Goal: Transaction & Acquisition: Purchase product/service

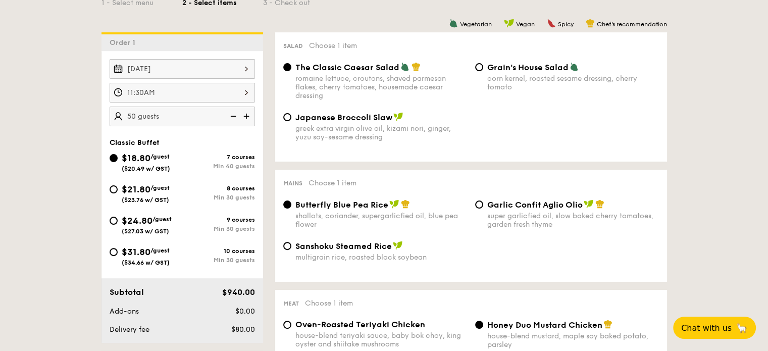
click at [118, 189] on div "$21.80 /guest ($23.76 w/ GST)" at bounding box center [146, 192] width 73 height 21
click at [118, 189] on input "$21.80 /guest ($23.76 w/ GST) 8 courses Min 30 guests" at bounding box center [114, 189] width 8 height 8
radio input "true"
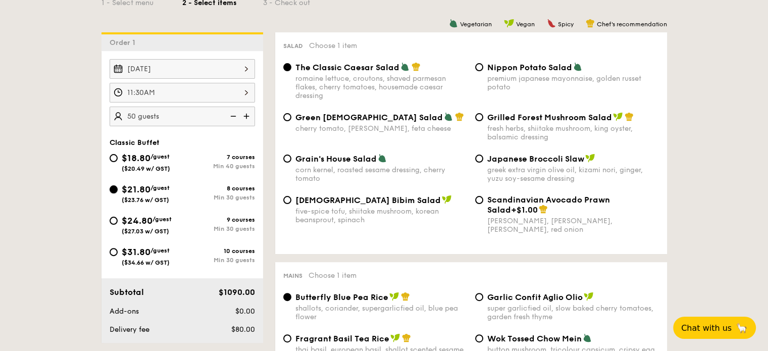
radio input "true"
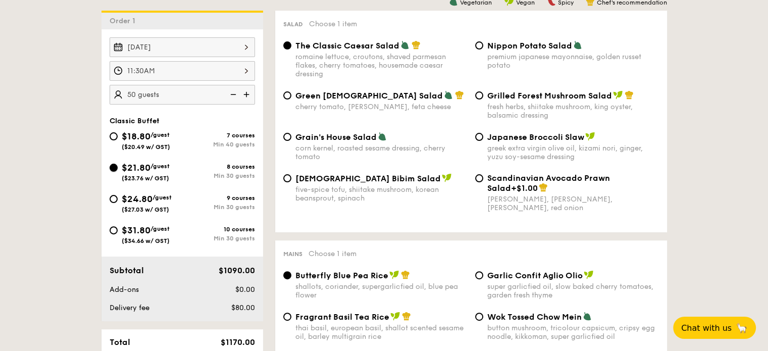
scroll to position [303, 0]
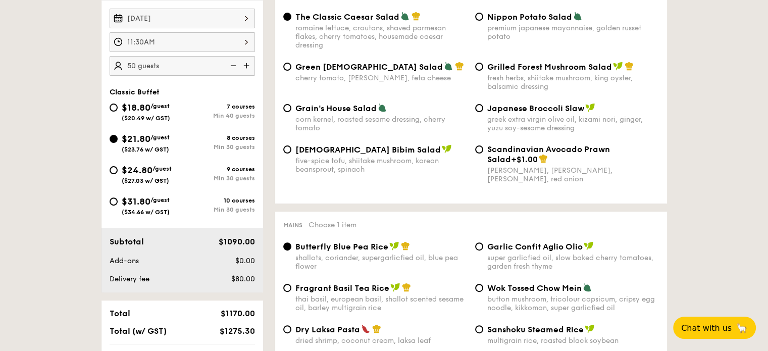
click at [501, 15] on span "Nippon Potato Salad" at bounding box center [529, 17] width 85 height 10
click at [483, 15] on input "Nippon Potato Salad premium japanese mayonnaise, golden russet potato" at bounding box center [479, 17] width 8 height 8
radio input "true"
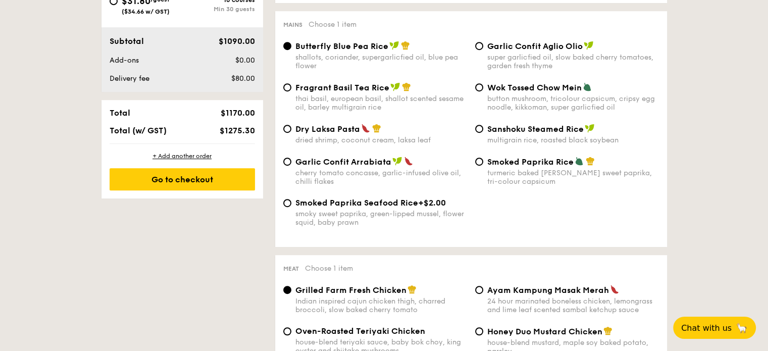
scroll to position [555, 0]
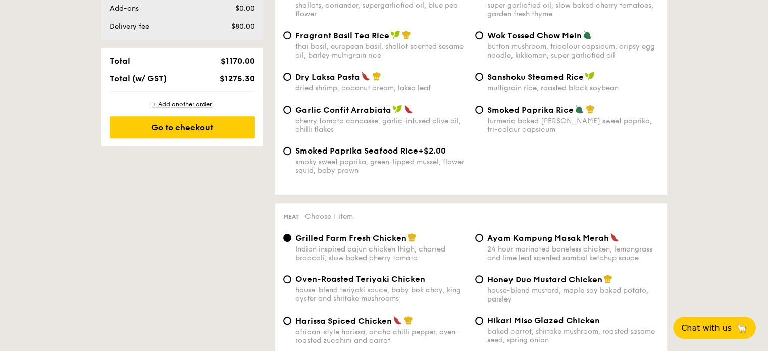
click at [338, 113] on span "Garlic Confit Arrabiata" at bounding box center [343, 110] width 96 height 10
click at [291, 113] on input "Garlic Confit Arrabiata cherry tomato concasse, garlic-infused olive oil, chill…" at bounding box center [287, 110] width 8 height 8
radio input "true"
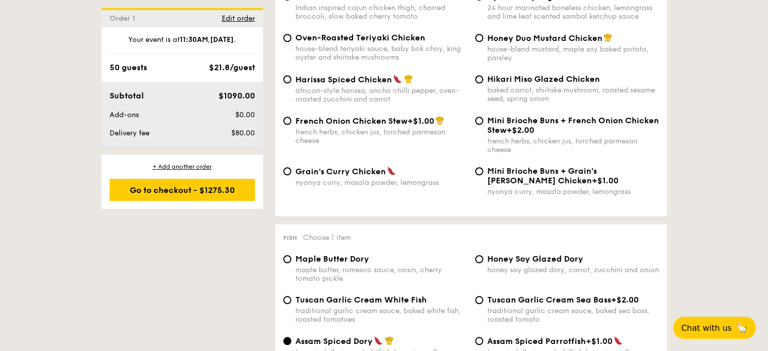
scroll to position [808, 0]
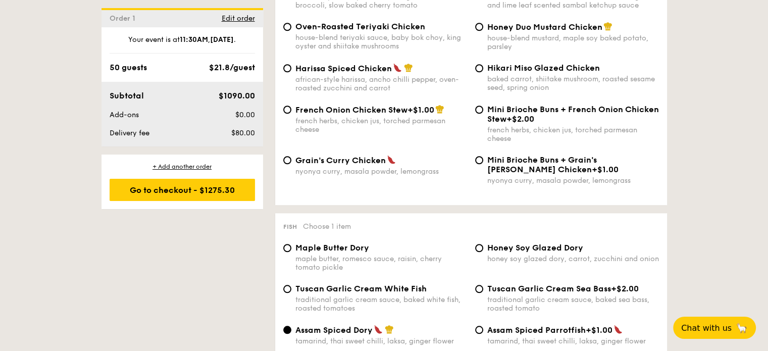
click at [351, 165] on span "Grain's Curry Chicken" at bounding box center [340, 160] width 90 height 10
click at [291, 164] on input "Grain's [PERSON_NAME] Chicken nyonya [PERSON_NAME], masala powder, lemongrass" at bounding box center [287, 160] width 8 height 8
radio input "true"
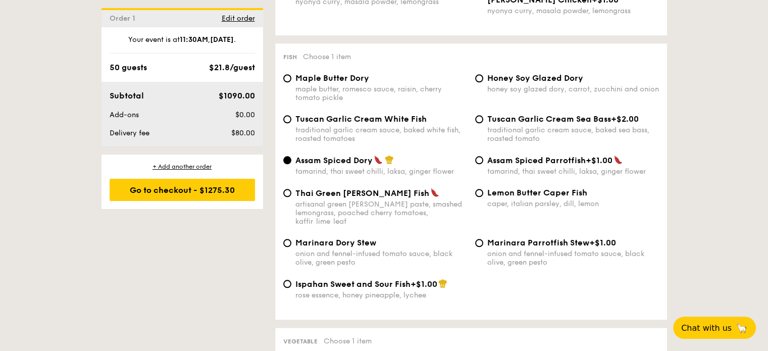
scroll to position [1010, 0]
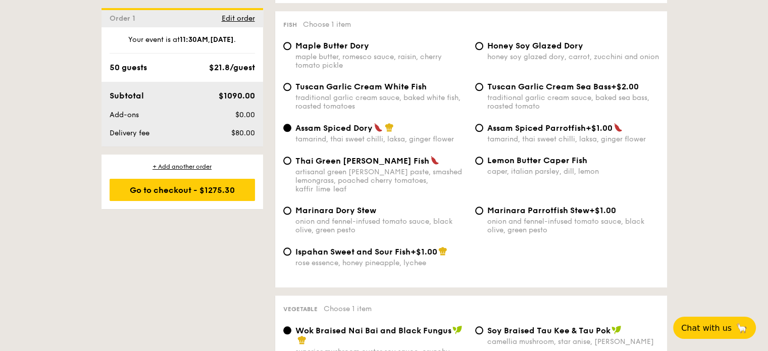
click at [396, 91] on span "Tuscan Garlic Cream White Fish" at bounding box center [360, 87] width 131 height 10
click at [291, 91] on input "Tuscan Garlic Cream White Fish traditional garlic cream sauce, baked white fish…" at bounding box center [287, 87] width 8 height 8
radio input "true"
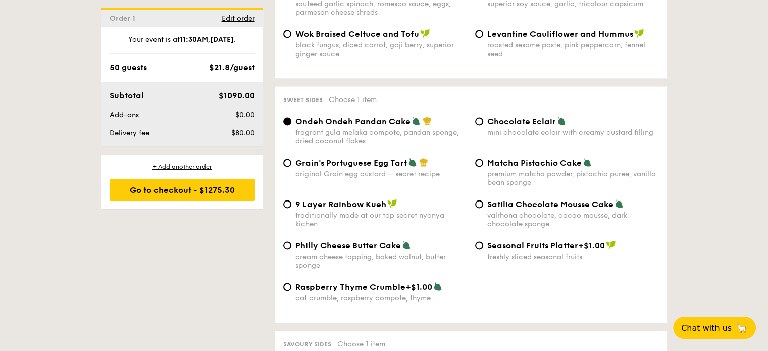
scroll to position [1464, 0]
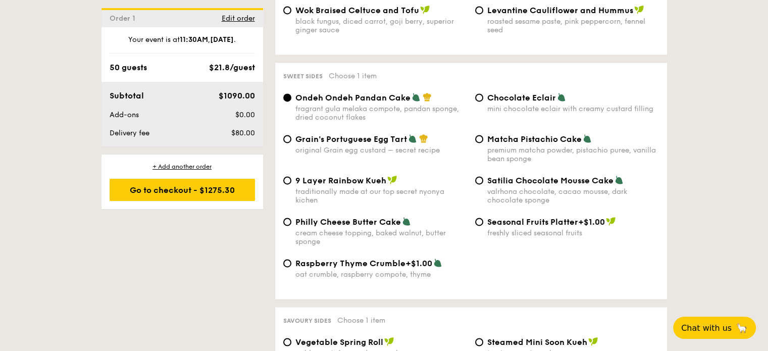
click at [535, 185] on span "Satilia Chocolate Mousse Cake" at bounding box center [550, 181] width 126 height 10
click at [483, 184] on input "Satilia Chocolate Mousse Cake valrhona chocolate, cacao mousse, dark chocolate …" at bounding box center [479, 180] width 8 height 8
radio input "true"
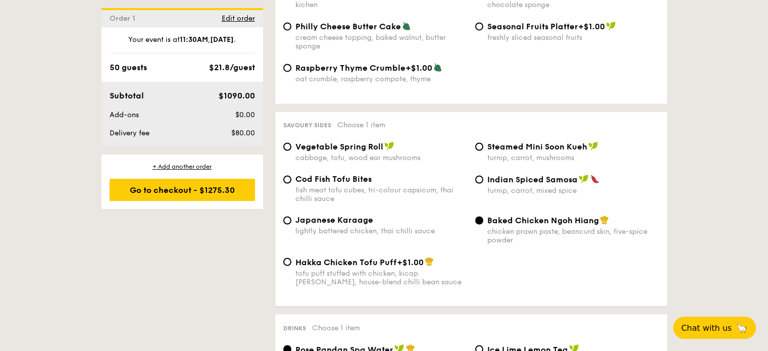
scroll to position [1666, 0]
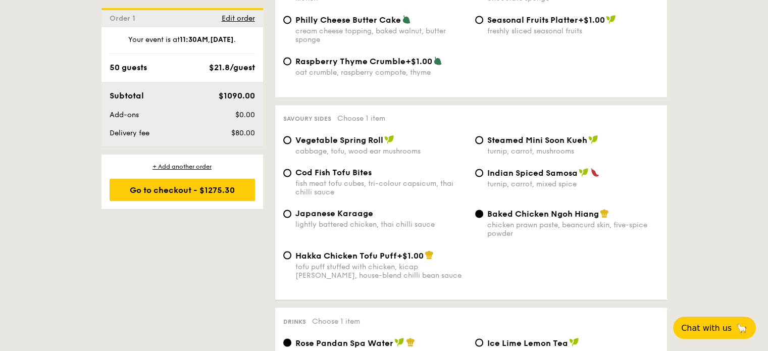
click at [538, 178] on span "Indian Spiced Samosa" at bounding box center [532, 173] width 90 height 10
click at [483, 177] on input "Indian Spiced Samosa turnip, carrot, mixed spice" at bounding box center [479, 173] width 8 height 8
radio input "true"
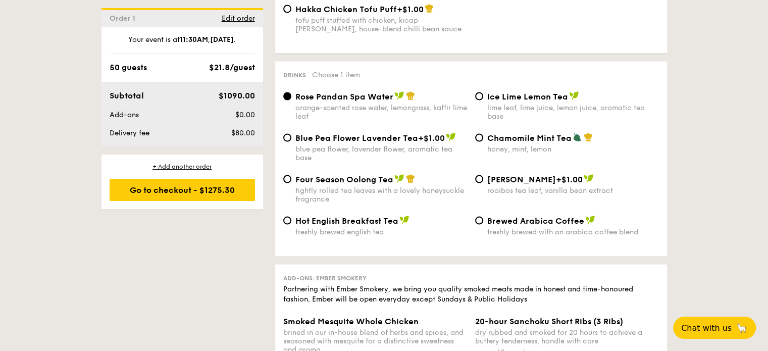
scroll to position [1918, 0]
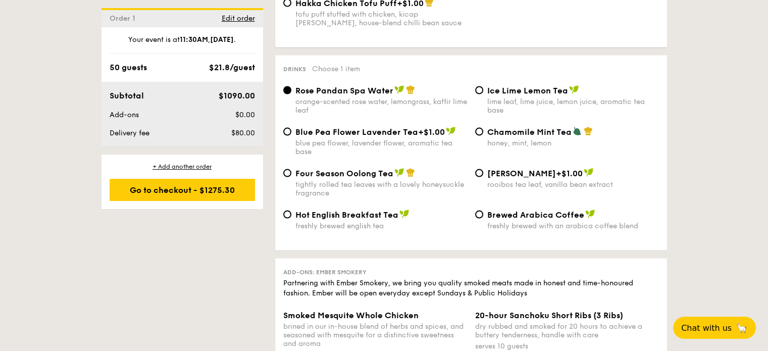
click at [541, 219] on span "Brewed Arabica Coffee" at bounding box center [535, 215] width 97 height 10
click at [483, 218] on input "Brewed Arabica Coffee freshly brewed with an arabica coffee blend" at bounding box center [479, 214] width 8 height 8
radio input "true"
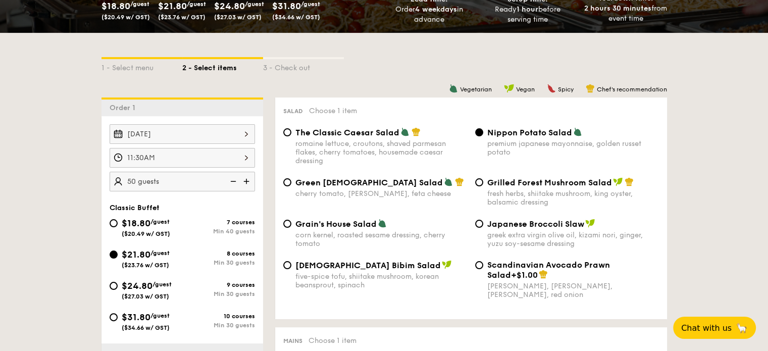
scroll to position [151, 0]
